Goal: Task Accomplishment & Management: Use online tool/utility

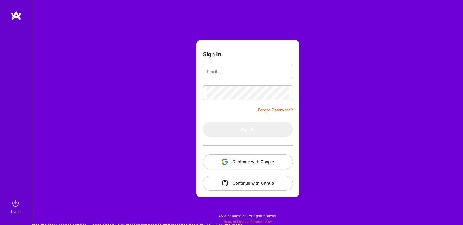
click at [258, 161] on button "Continue with Google" at bounding box center [248, 161] width 90 height 15
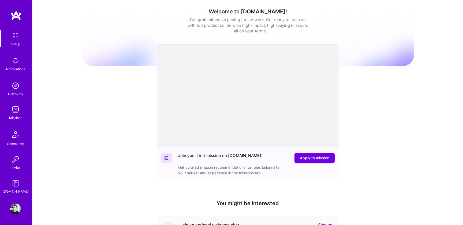
click at [17, 113] on img at bounding box center [15, 109] width 11 height 11
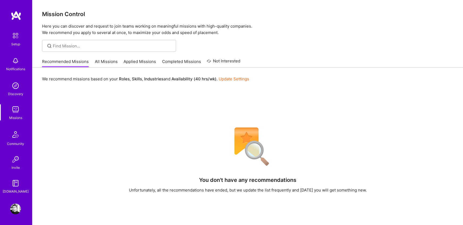
click at [102, 61] on link "All Missions" at bounding box center [106, 63] width 23 height 9
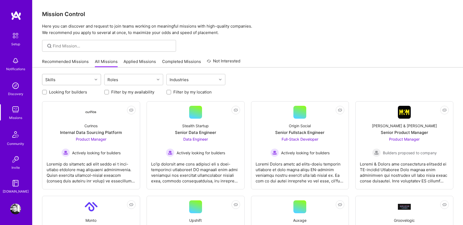
click at [86, 80] on div "Skills" at bounding box center [67, 79] width 50 height 11
type input "q"
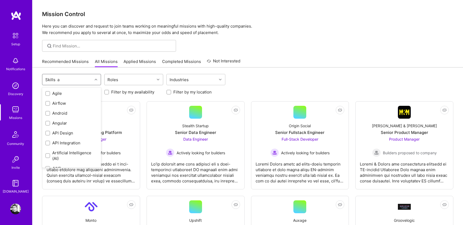
type input "a"
click at [124, 78] on div "Roles" at bounding box center [129, 79] width 50 height 11
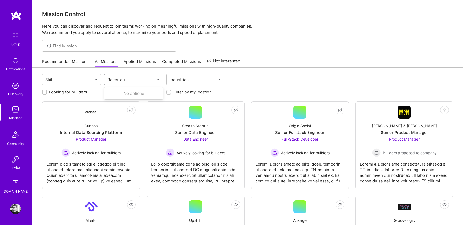
type input "q"
click at [117, 95] on div "QA Engineer" at bounding box center [133, 94] width 52 height 6
checkbox input "true"
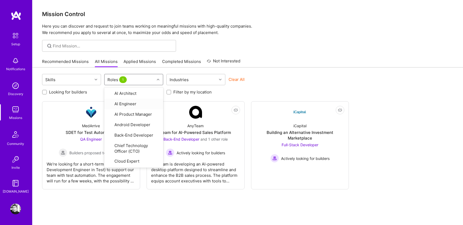
click at [279, 52] on div "Mission Control Here you can discover and request to join teams working on mean…" at bounding box center [247, 123] width 430 height 247
